Goal: Information Seeking & Learning: Learn about a topic

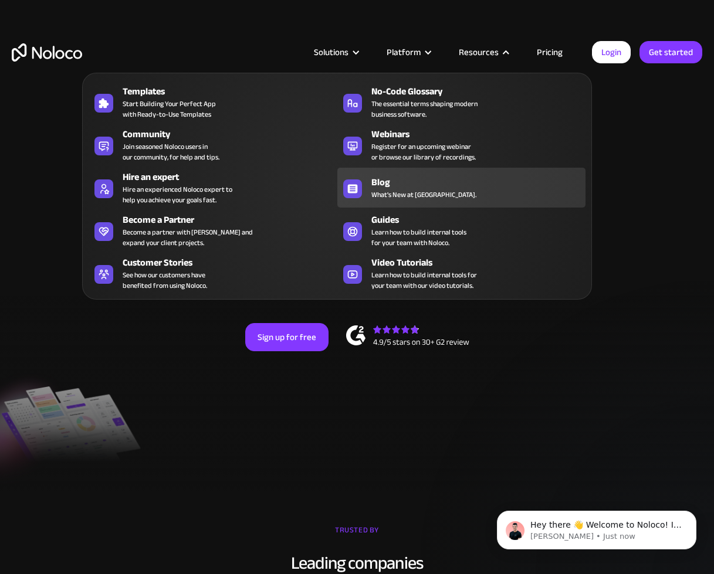
click at [385, 197] on span "What's New at [GEOGRAPHIC_DATA]." at bounding box center [423, 194] width 105 height 11
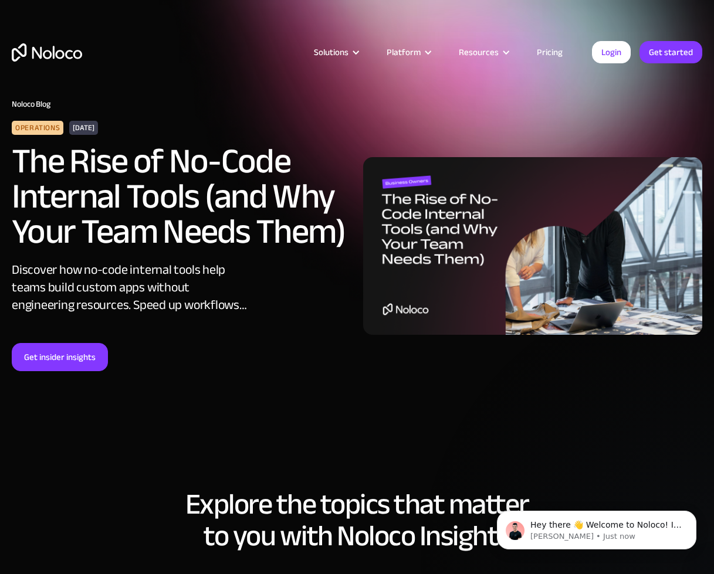
click at [554, 52] on link "Pricing" at bounding box center [549, 52] width 55 height 15
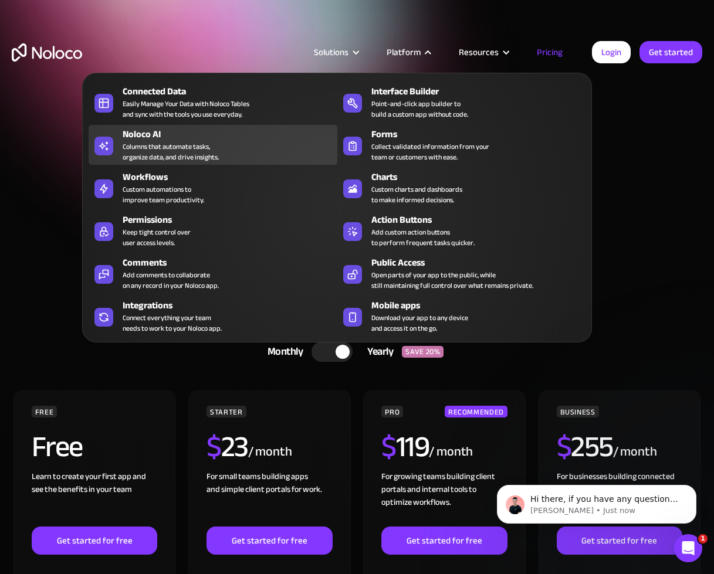
click at [163, 152] on div "Columns that automate tasks, organize data, and drive insights." at bounding box center [171, 151] width 96 height 21
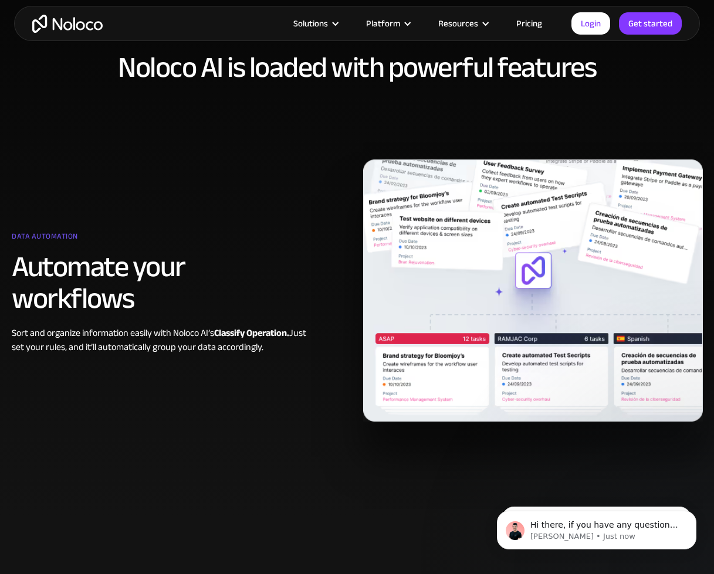
scroll to position [659, 0]
